Goal: Transaction & Acquisition: Book appointment/travel/reservation

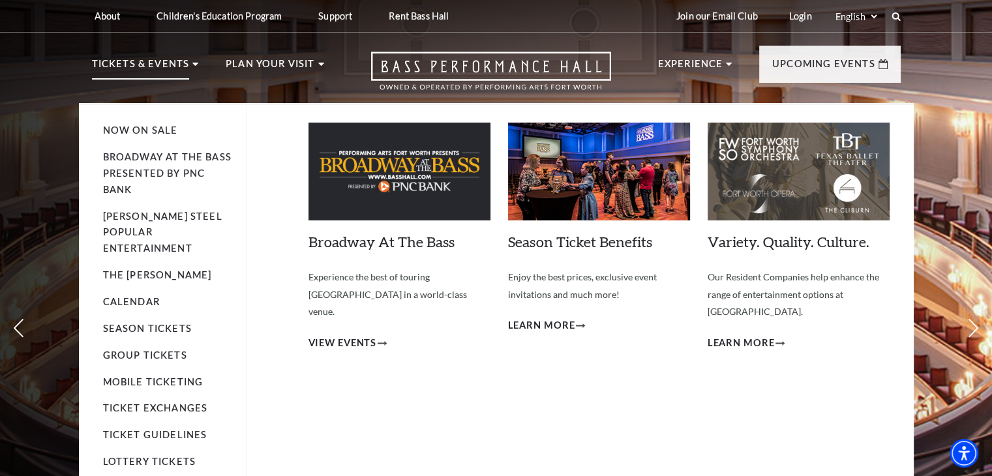
click at [167, 64] on p "Tickets & Events" at bounding box center [141, 67] width 98 height 23
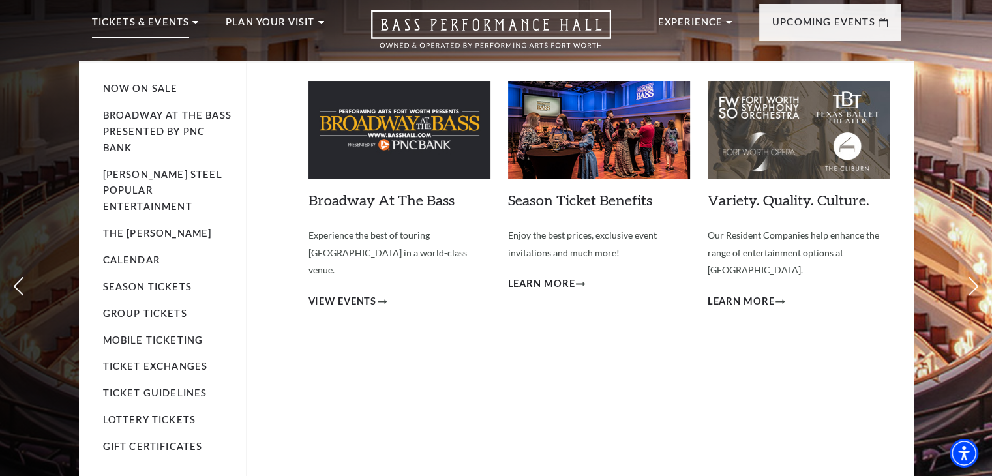
scroll to position [65, 0]
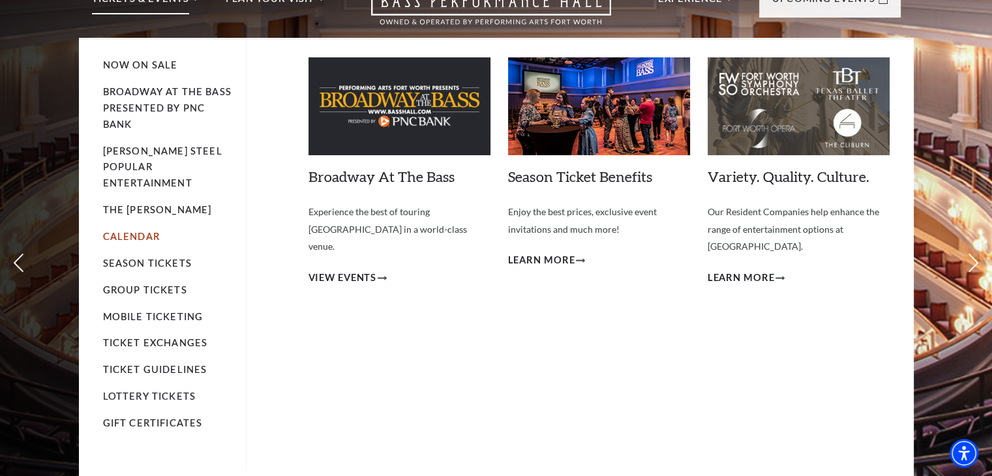
click at [149, 231] on link "Calendar" at bounding box center [131, 236] width 57 height 11
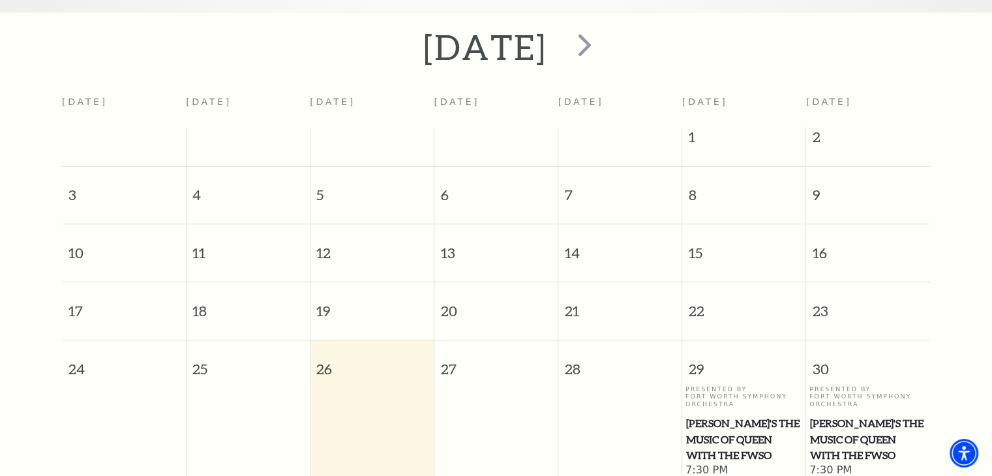
scroll to position [376, 0]
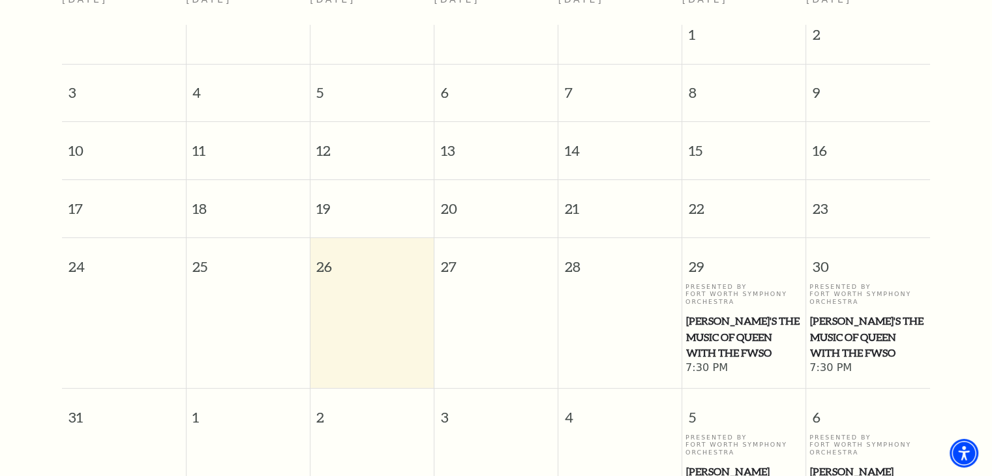
click at [723, 314] on span "[PERSON_NAME]'s The Music of Queen with the FWSO" at bounding box center [744, 337] width 116 height 48
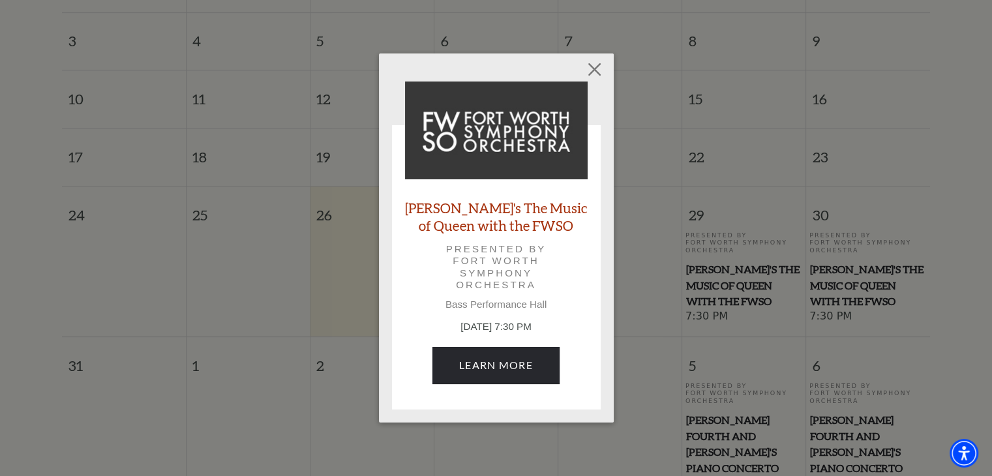
scroll to position [506, 0]
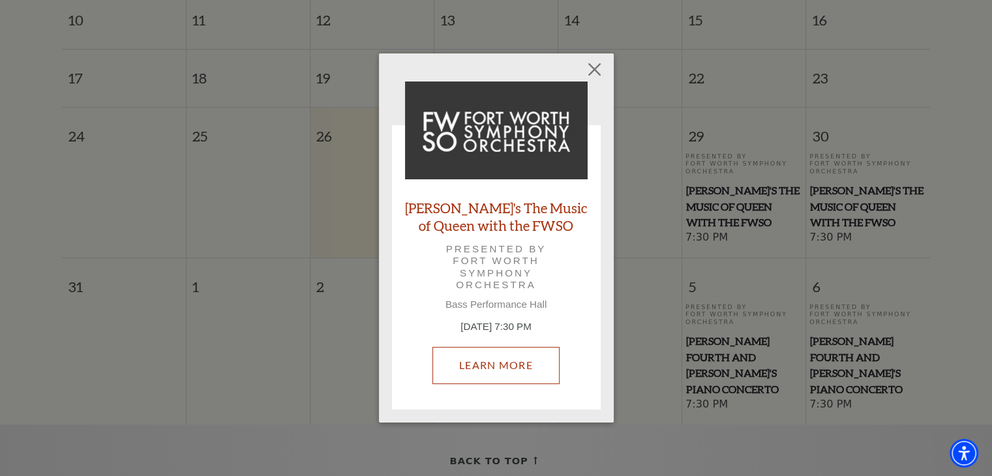
click at [514, 377] on link "Learn More" at bounding box center [495, 365] width 127 height 37
